Goal: Find contact information: Find contact information

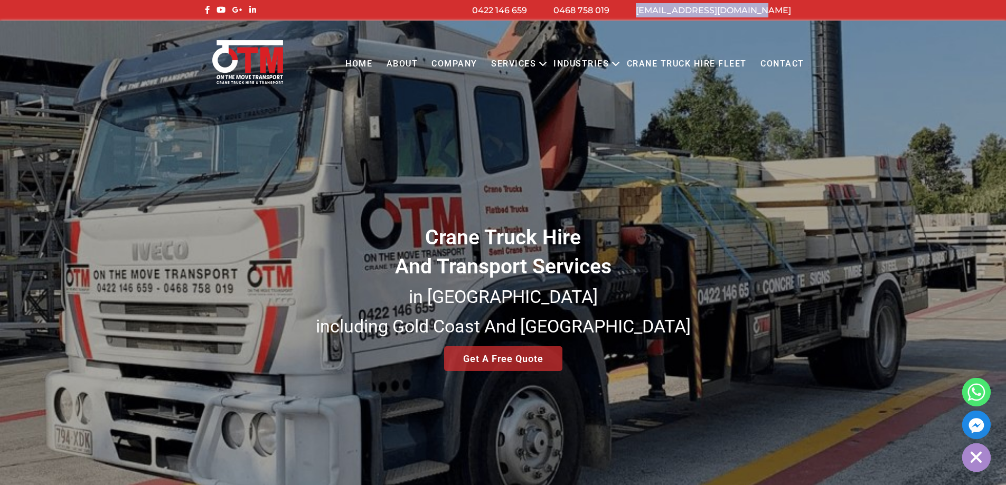
drag, startPoint x: 805, startPoint y: 10, endPoint x: 791, endPoint y: 9, distance: 13.8
click at [791, 9] on div "info@otmtransport.com.au 0468 758 019 0422 146 659" at bounding box center [503, 10] width 618 height 14
copy div "[EMAIL_ADDRESS][DOMAIN_NAME]"
click at [780, 62] on link "Contact" at bounding box center [783, 64] width 58 height 29
